Goal: Information Seeking & Learning: Compare options

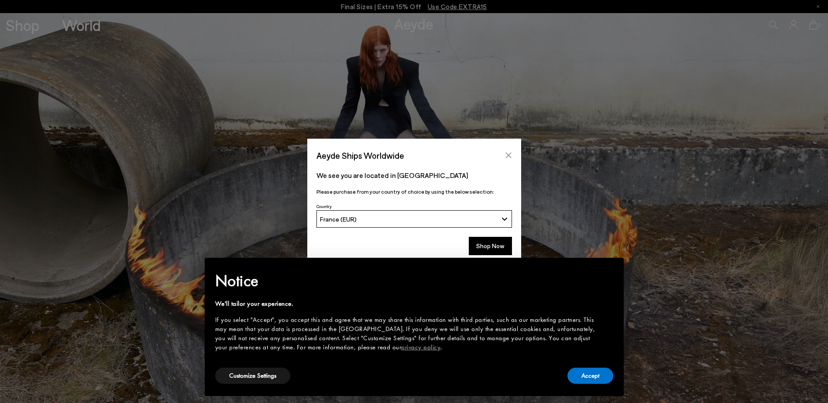
click at [511, 156] on icon "Close" at bounding box center [508, 155] width 7 height 7
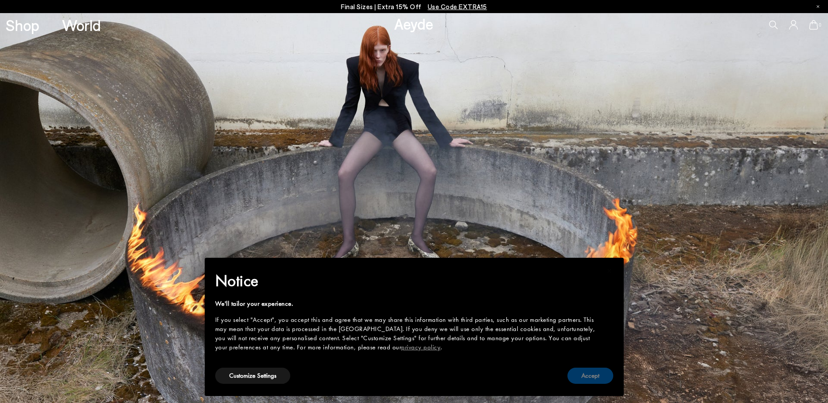
click at [588, 374] on button "Accept" at bounding box center [590, 376] width 46 height 16
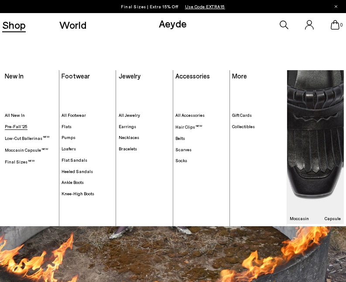
click at [21, 126] on span "Pre-Fall '25" at bounding box center [16, 126] width 23 height 5
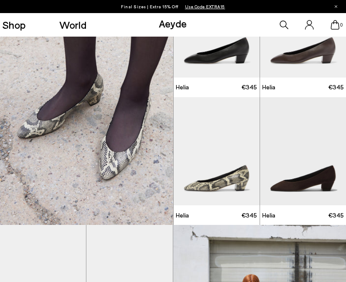
scroll to position [611, 0]
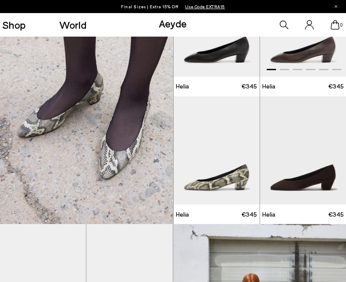
click at [301, 70] on span at bounding box center [298, 69] width 10 height 1
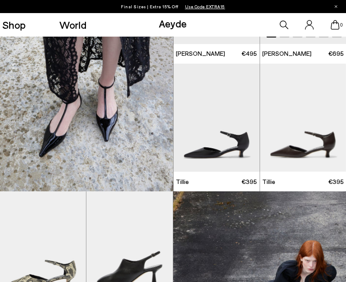
scroll to position [1178, 0]
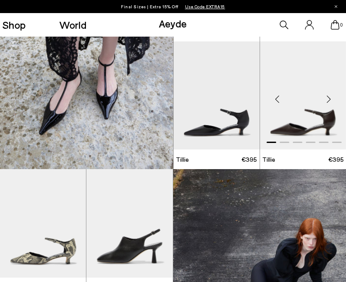
click at [298, 131] on img "1 / 6" at bounding box center [303, 95] width 86 height 109
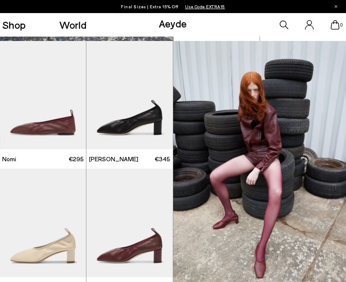
scroll to position [1876, 0]
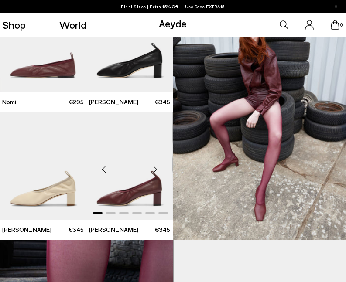
click at [135, 191] on img "1 / 6" at bounding box center [129, 166] width 86 height 109
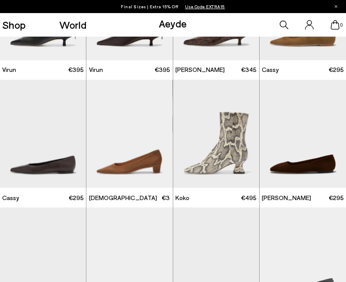
scroll to position [2907, 0]
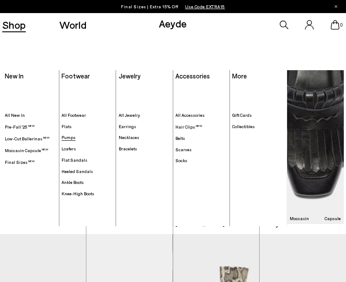
click at [64, 137] on span "Pumps" at bounding box center [69, 137] width 14 height 5
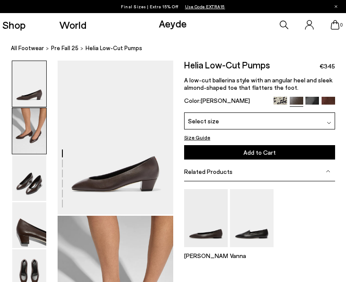
click at [34, 141] on img at bounding box center [29, 131] width 34 height 46
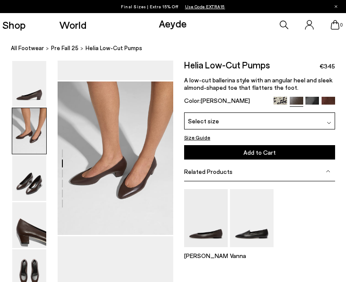
scroll to position [156, 0]
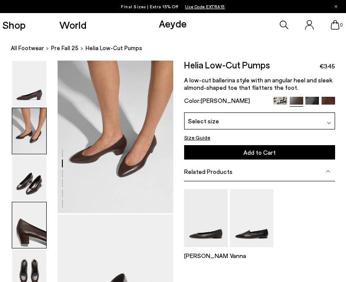
click at [14, 244] on img at bounding box center [29, 225] width 34 height 46
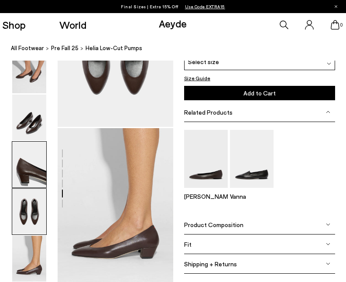
scroll to position [728, 0]
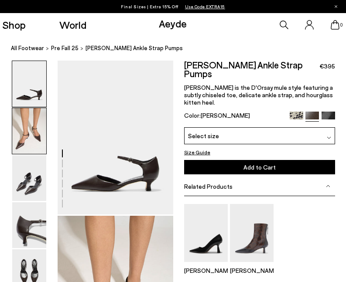
click at [26, 136] on img at bounding box center [29, 131] width 34 height 46
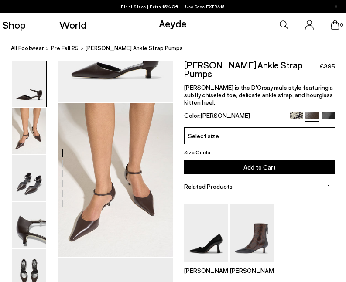
scroll to position [156, 0]
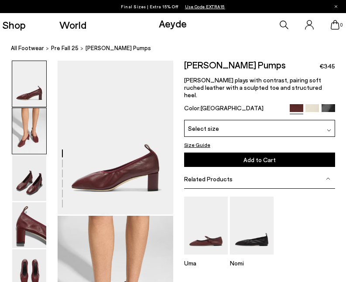
click at [27, 135] on img at bounding box center [29, 131] width 34 height 46
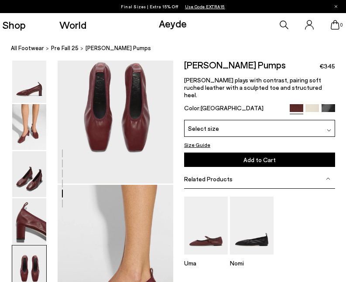
scroll to position [723, 0]
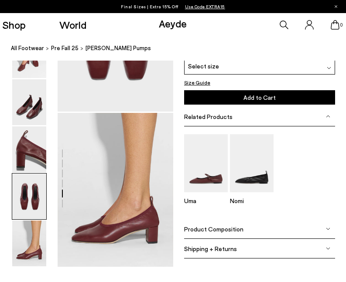
click at [326, 227] on img at bounding box center [328, 229] width 4 height 4
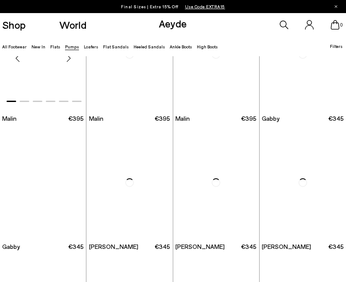
scroll to position [742, 0]
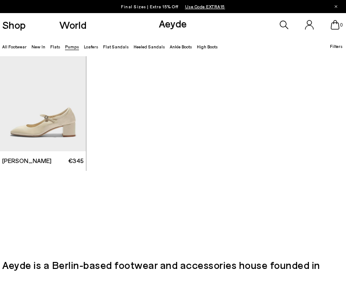
scroll to position [2182, 0]
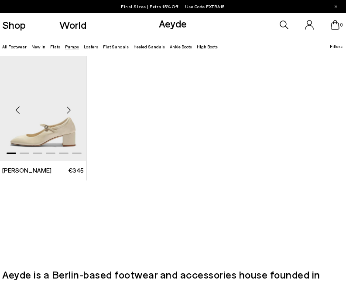
click at [64, 158] on img "1 / 6" at bounding box center [43, 106] width 86 height 109
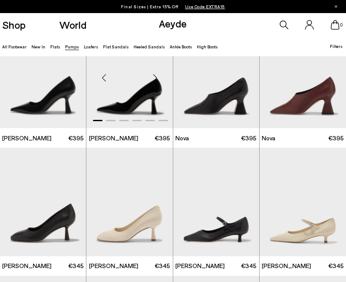
scroll to position [1745, 0]
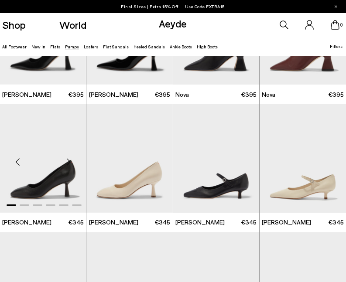
click at [45, 166] on img "1 / 6" at bounding box center [43, 158] width 86 height 109
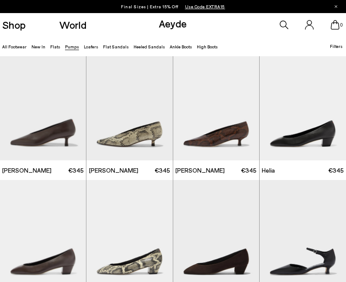
scroll to position [193, 0]
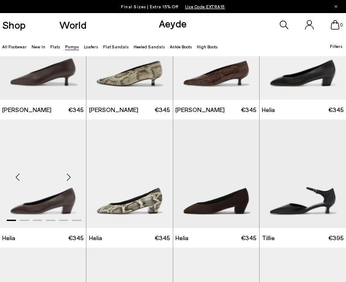
click at [37, 216] on div at bounding box center [43, 218] width 86 height 10
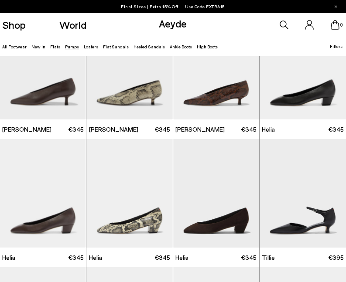
scroll to position [175, 0]
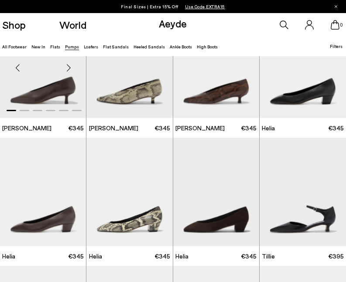
click at [45, 102] on img "1 / 6" at bounding box center [43, 64] width 86 height 109
click at [307, 229] on img "1 / 6" at bounding box center [303, 192] width 86 height 109
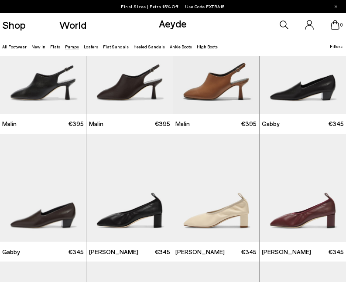
scroll to position [698, 0]
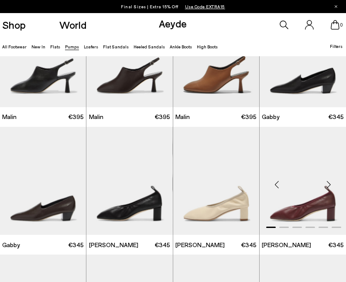
click at [310, 213] on img "1 / 6" at bounding box center [303, 181] width 86 height 109
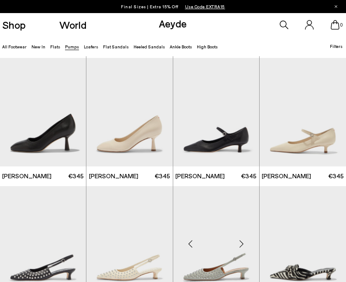
scroll to position [1789, 0]
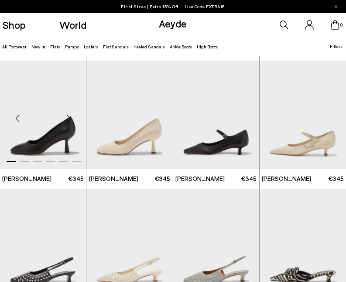
click at [41, 137] on img "1 / 6" at bounding box center [43, 115] width 86 height 109
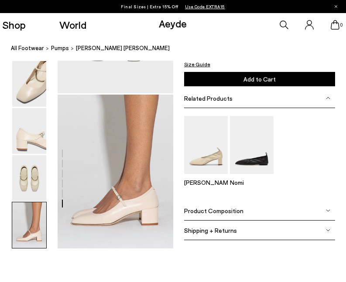
scroll to position [805, 0]
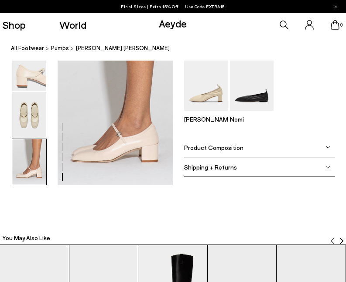
click at [327, 147] on img at bounding box center [328, 147] width 4 height 4
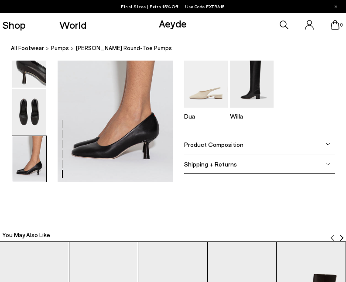
scroll to position [811, 0]
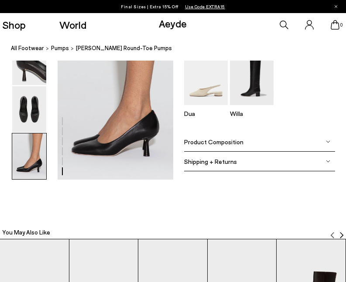
click at [313, 143] on div "Product Composition" at bounding box center [259, 142] width 151 height 20
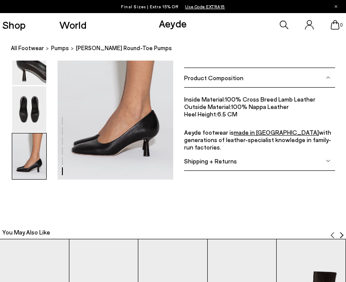
click at [43, 170] on img at bounding box center [29, 157] width 34 height 46
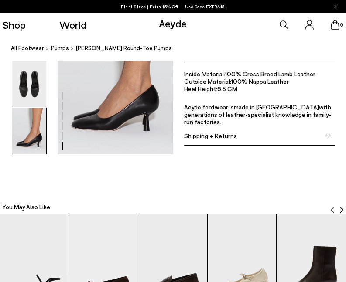
scroll to position [836, 0]
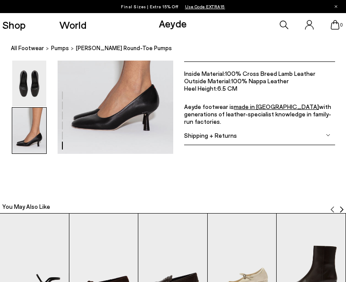
click at [21, 145] on img at bounding box center [29, 131] width 34 height 46
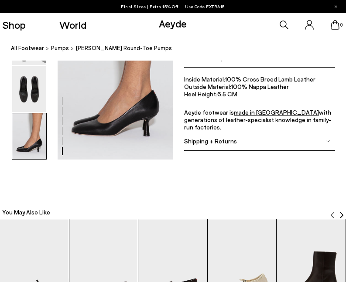
scroll to position [793, 0]
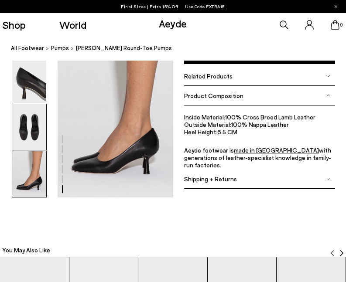
click at [30, 130] on img at bounding box center [29, 127] width 34 height 46
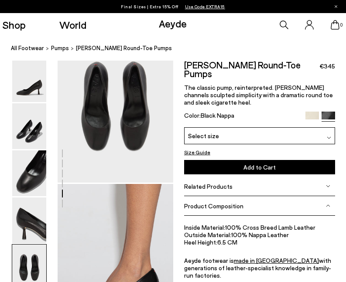
scroll to position [622, 0]
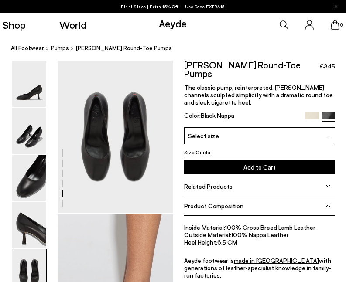
click at [30, 130] on img at bounding box center [29, 131] width 34 height 46
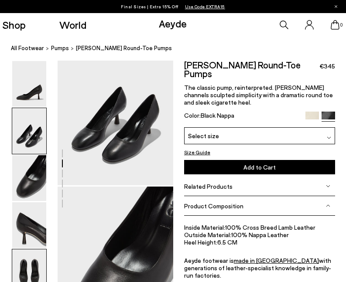
scroll to position [156, 0]
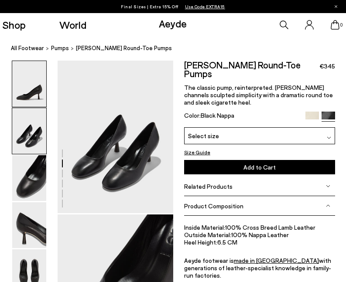
click at [31, 99] on img at bounding box center [29, 84] width 34 height 46
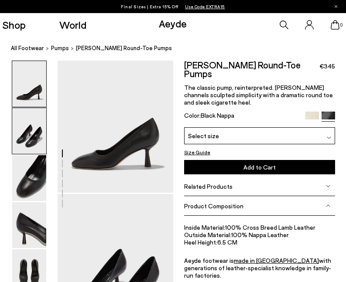
scroll to position [0, 0]
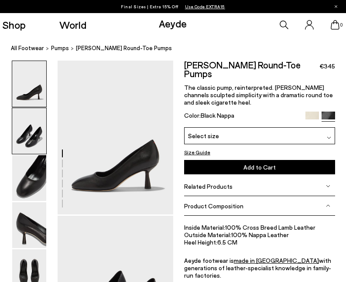
click at [37, 124] on img at bounding box center [29, 131] width 34 height 46
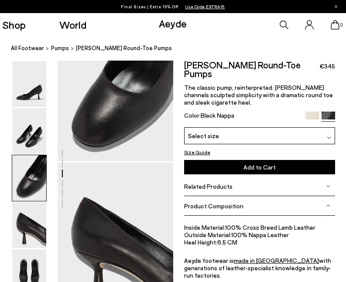
scroll to position [462, 0]
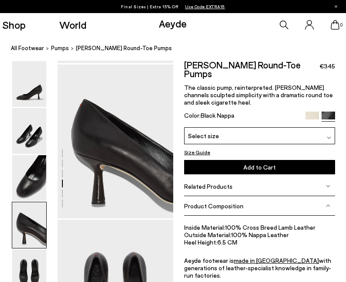
click at [312, 112] on img at bounding box center [312, 119] width 14 height 14
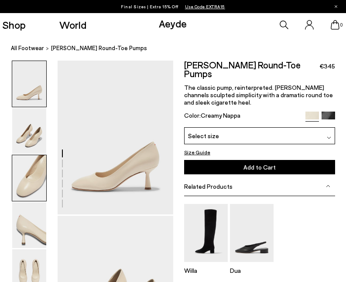
click at [38, 185] on img at bounding box center [29, 178] width 34 height 46
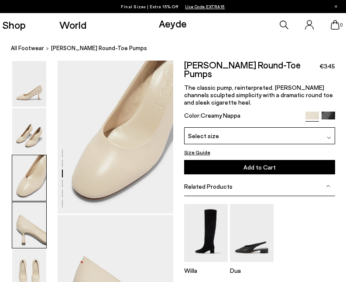
click at [34, 212] on img at bounding box center [29, 225] width 34 height 46
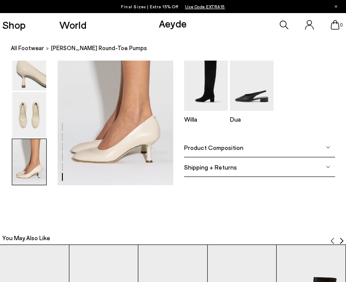
scroll to position [772, 0]
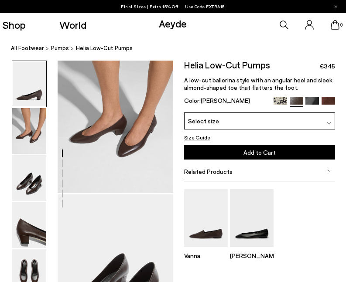
scroll to position [262, 0]
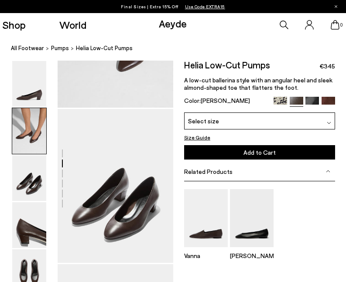
click at [290, 172] on div "Related Products" at bounding box center [259, 172] width 151 height 20
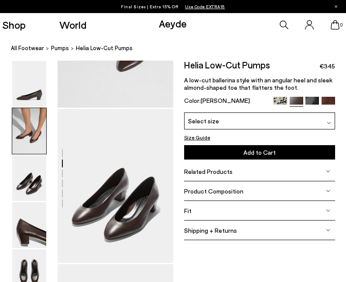
click at [290, 172] on div "Related Products" at bounding box center [259, 172] width 151 height 20
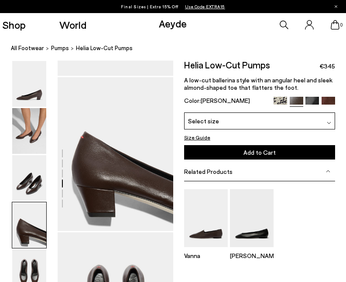
scroll to position [524, 0]
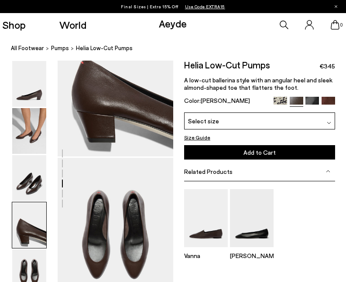
click at [308, 173] on div "Related Products" at bounding box center [259, 172] width 151 height 20
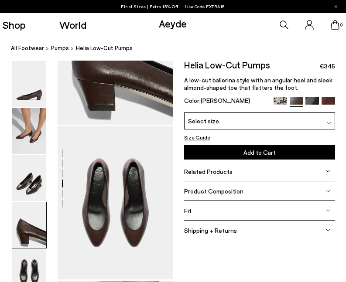
scroll to position [611, 0]
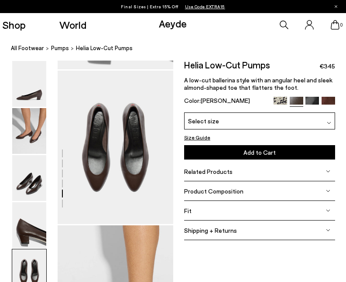
click at [309, 190] on div "Product Composition" at bounding box center [259, 192] width 151 height 20
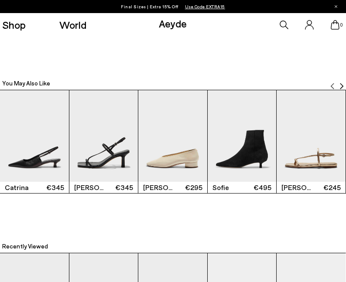
scroll to position [785, 0]
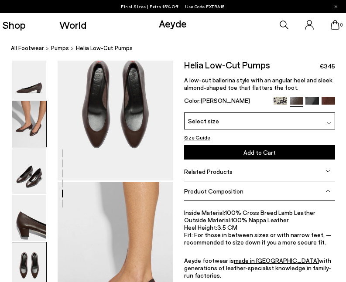
click at [25, 122] on img at bounding box center [29, 124] width 34 height 46
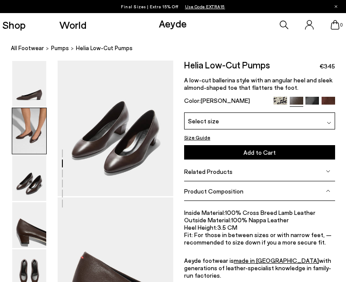
scroll to position [156, 0]
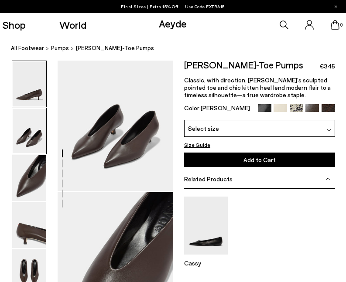
scroll to position [44, 0]
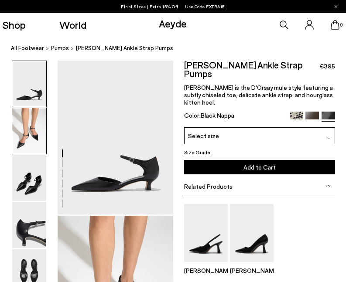
click at [35, 131] on img at bounding box center [29, 131] width 34 height 46
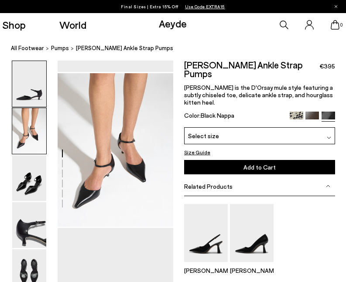
scroll to position [156, 0]
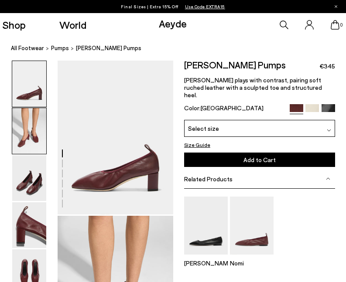
click at [23, 138] on img at bounding box center [29, 131] width 34 height 46
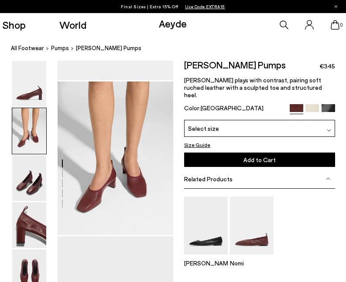
scroll to position [156, 0]
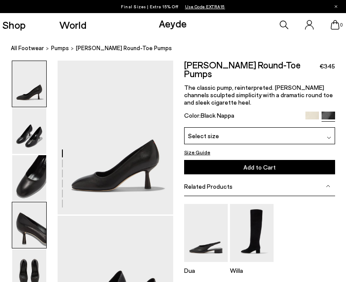
click at [31, 230] on img at bounding box center [29, 225] width 34 height 46
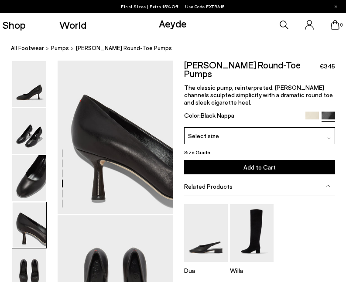
scroll to position [466, 0]
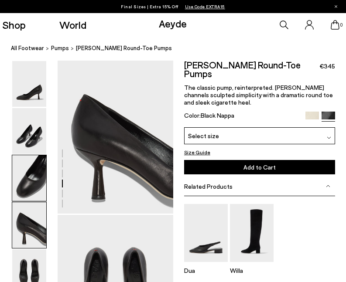
click at [33, 185] on img at bounding box center [29, 178] width 34 height 46
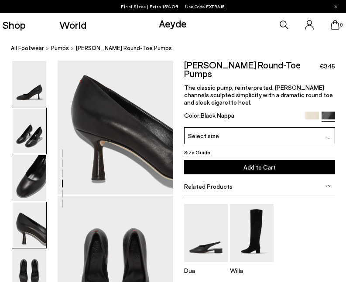
click at [27, 125] on img at bounding box center [29, 131] width 34 height 46
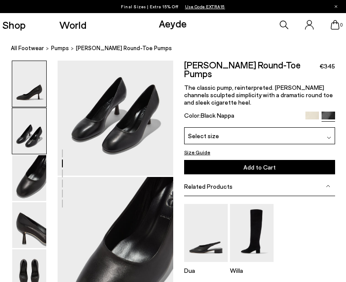
scroll to position [156, 0]
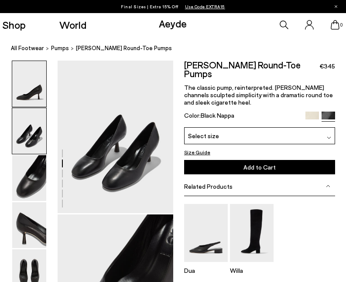
click at [36, 87] on img at bounding box center [29, 84] width 34 height 46
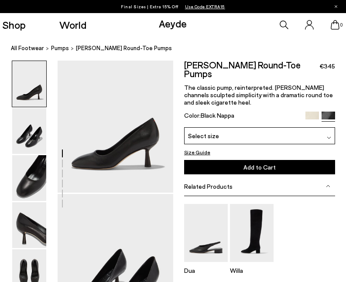
scroll to position [0, 0]
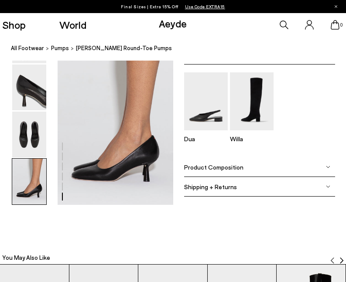
click at [28, 204] on img at bounding box center [29, 182] width 34 height 46
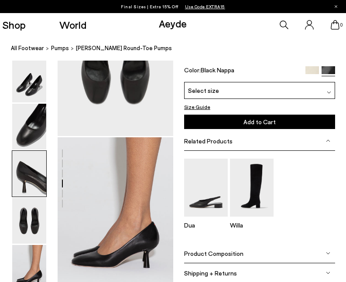
scroll to position [531, 0]
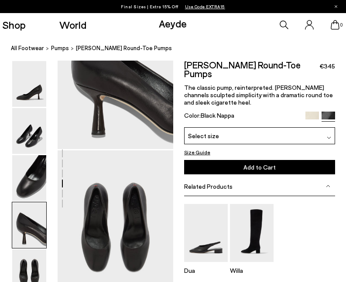
click at [312, 112] on img at bounding box center [312, 119] width 14 height 14
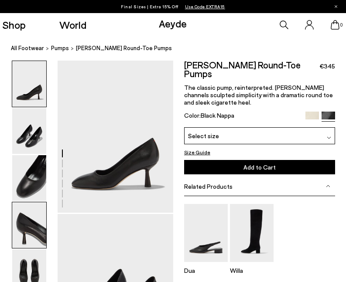
scroll to position [0, 0]
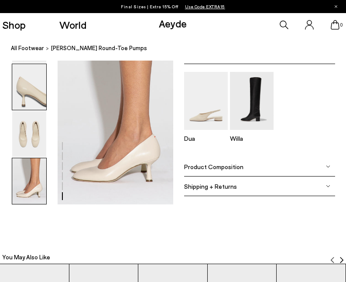
scroll to position [742, 0]
